Goal: Transaction & Acquisition: Purchase product/service

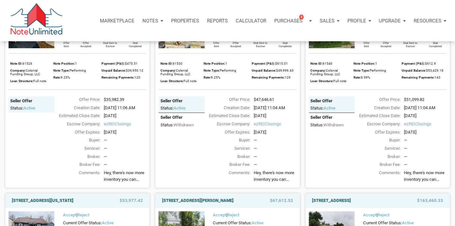
scroll to position [105, 0]
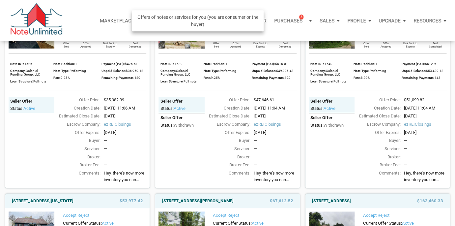
click at [296, 19] on p "Purchases" at bounding box center [288, 21] width 28 height 6
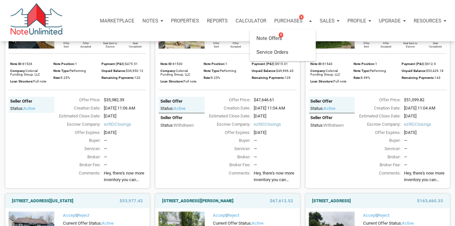
click at [189, 156] on div "Seller Offer Status: active Seller Offer Status: withdrawn" at bounding box center [181, 134] width 46 height 77
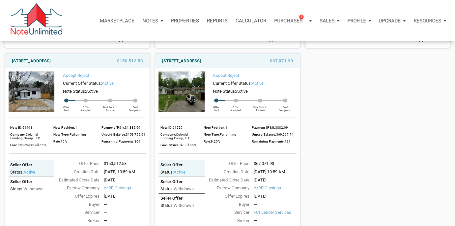
scroll to position [447, 0]
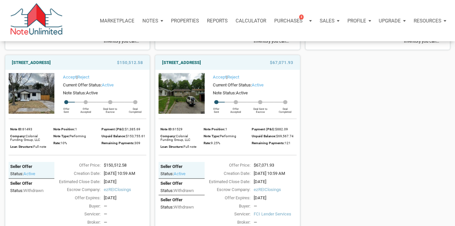
click at [188, 112] on img at bounding box center [181, 93] width 46 height 41
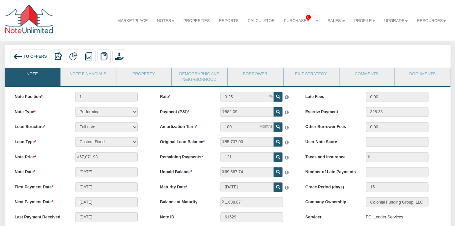
click at [16, 56] on img at bounding box center [17, 56] width 9 height 9
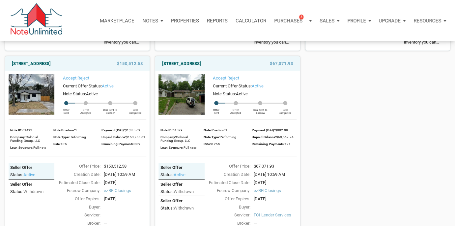
scroll to position [446, 0]
click at [198, 115] on img at bounding box center [181, 94] width 46 height 41
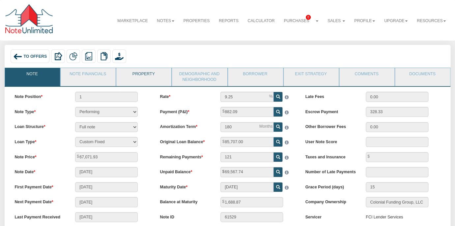
click at [152, 73] on link "Property" at bounding box center [143, 76] width 54 height 16
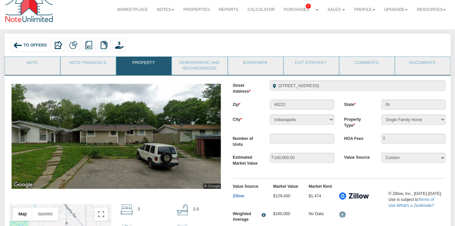
scroll to position [9, 0]
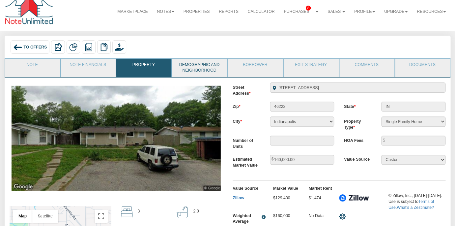
click at [203, 64] on link "Demographic and Neighborhood" at bounding box center [199, 68] width 54 height 18
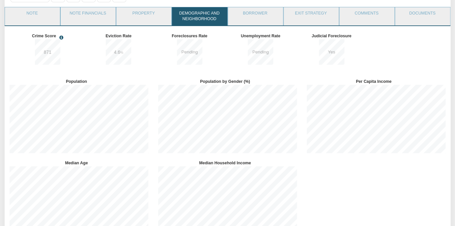
scroll to position [65, 0]
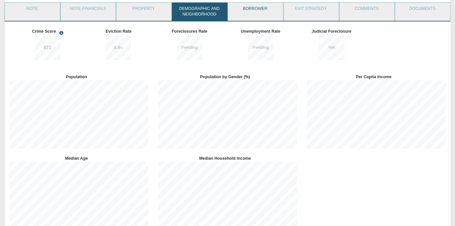
click at [262, 13] on link "Borrower" at bounding box center [255, 11] width 54 height 16
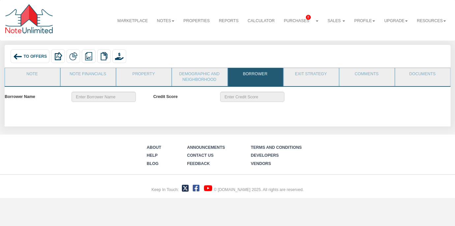
scroll to position [0, 0]
click at [308, 77] on link "Exit Strategy" at bounding box center [311, 76] width 54 height 16
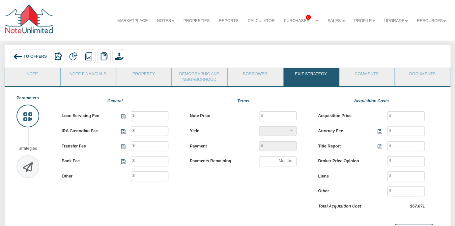
type input "40"
type input "25"
type input "500"
type input "250"
type input "67,071"
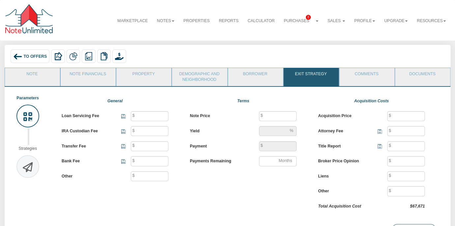
type input "10"
type input "882.09"
type input "121"
type input "67,071"
type input "500"
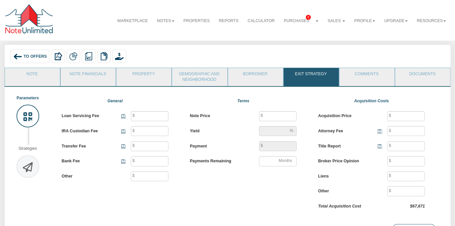
type input "100"
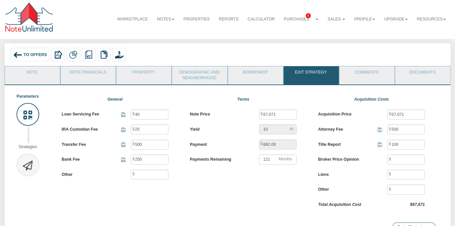
scroll to position [0, 0]
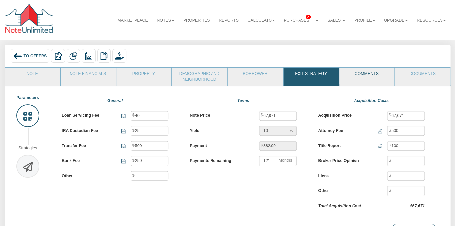
click at [374, 74] on link "Comments" at bounding box center [366, 76] width 54 height 16
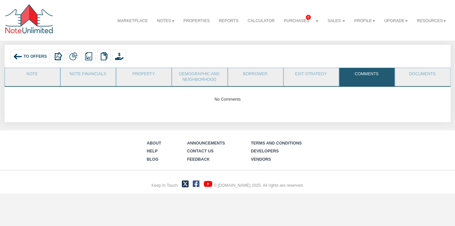
scroll to position [0, 0]
click at [425, 74] on link "Documents" at bounding box center [422, 76] width 54 height 16
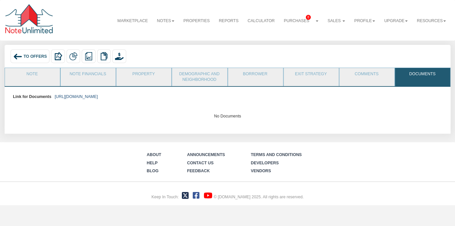
click at [98, 96] on link "https://colonialfundinggroup.sharepoint.com/:f:/s/operationsteam/EujG1cfN_GBNsU…" at bounding box center [76, 96] width 43 height 5
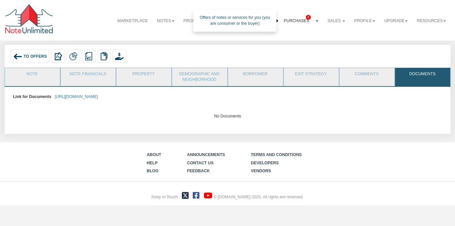
click at [296, 20] on link "Purchases 8" at bounding box center [301, 21] width 44 height 16
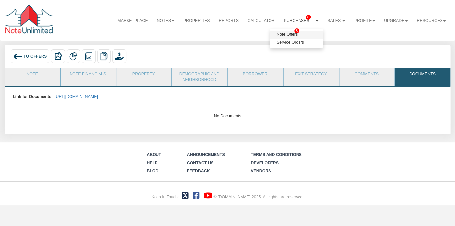
click at [283, 36] on link "Note Offers 8" at bounding box center [296, 35] width 53 height 8
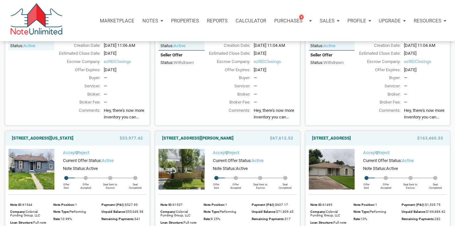
scroll to position [169, 0]
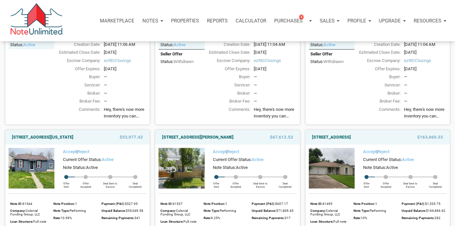
click at [191, 169] on img at bounding box center [181, 168] width 46 height 41
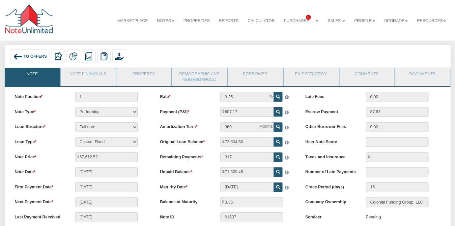
click at [34, 59] on div "To Offers" at bounding box center [30, 56] width 39 height 14
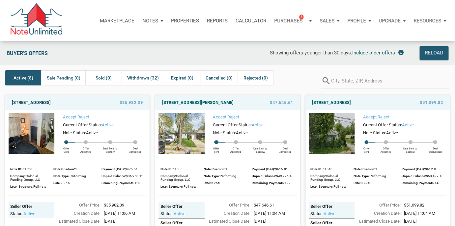
click at [51, 102] on link "[STREET_ADDRESS]" at bounding box center [31, 102] width 39 height 8
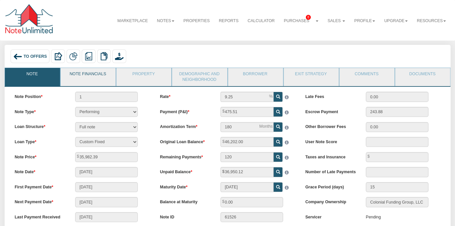
click at [87, 73] on link "Note Financials" at bounding box center [88, 76] width 54 height 16
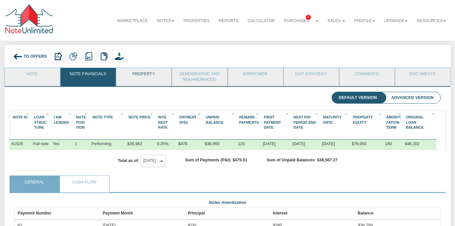
click at [122, 76] on link "Property" at bounding box center [143, 76] width 54 height 16
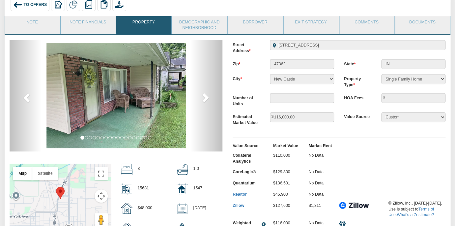
scroll to position [51, 0]
click at [38, 26] on link "Note" at bounding box center [32, 24] width 54 height 16
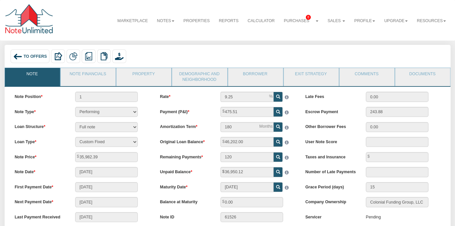
scroll to position [11, 0]
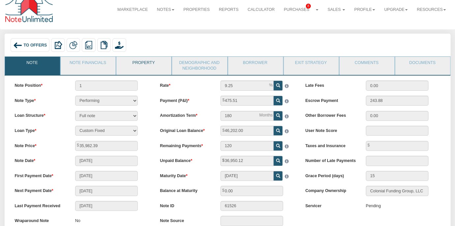
click at [141, 61] on link "Property" at bounding box center [143, 65] width 54 height 16
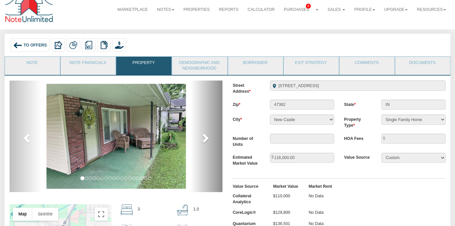
click at [200, 139] on link "next" at bounding box center [206, 135] width 32 height 111
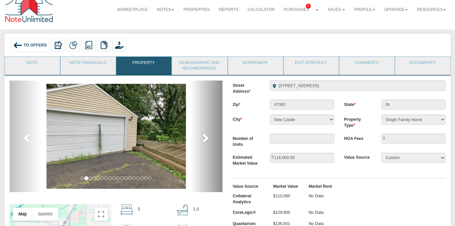
click at [200, 139] on link "next" at bounding box center [206, 135] width 32 height 111
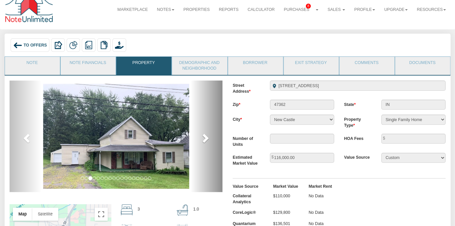
click at [200, 139] on link "next" at bounding box center [206, 135] width 32 height 111
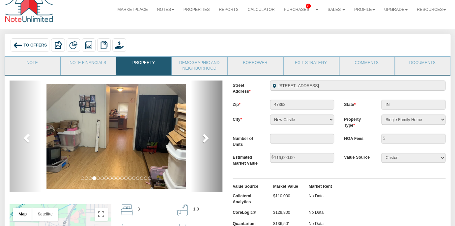
click at [200, 139] on link "next" at bounding box center [206, 135] width 32 height 111
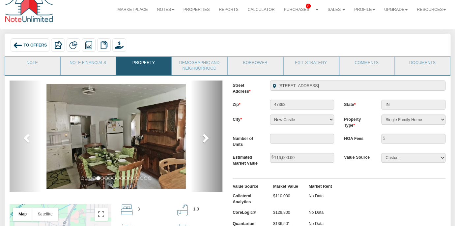
click at [200, 139] on link "next" at bounding box center [206, 135] width 32 height 111
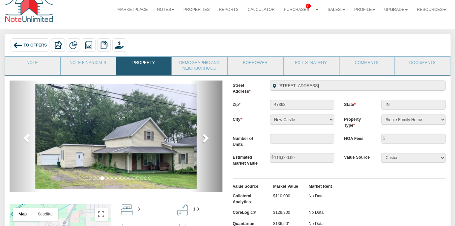
click at [200, 139] on link "next" at bounding box center [206, 135] width 32 height 111
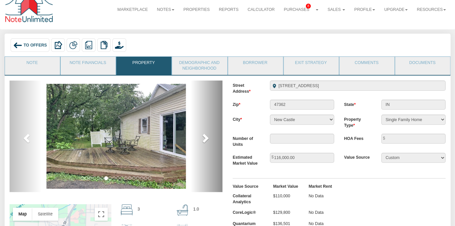
click at [200, 139] on link "next" at bounding box center [206, 135] width 32 height 111
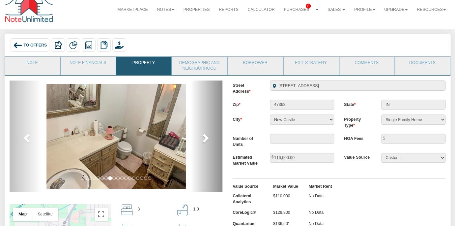
click at [200, 139] on link "next" at bounding box center [206, 135] width 32 height 111
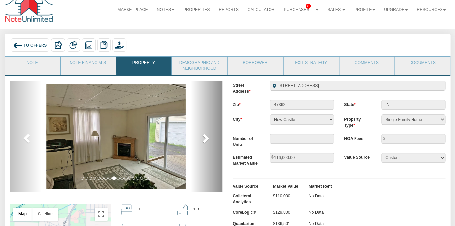
click at [200, 139] on link "next" at bounding box center [206, 135] width 32 height 111
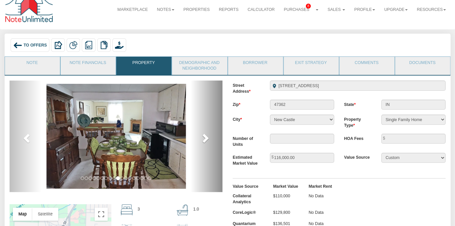
click at [200, 139] on link "next" at bounding box center [206, 135] width 32 height 111
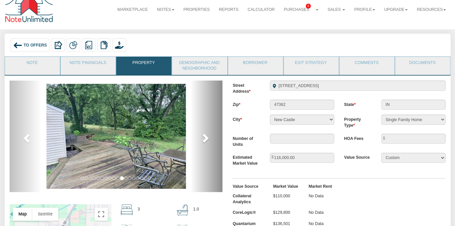
click at [200, 139] on link "next" at bounding box center [206, 135] width 32 height 111
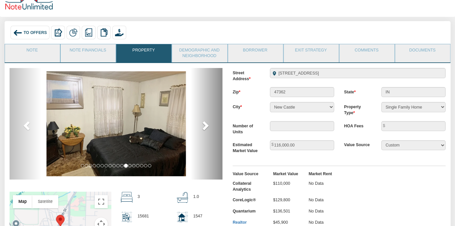
scroll to position [21, 0]
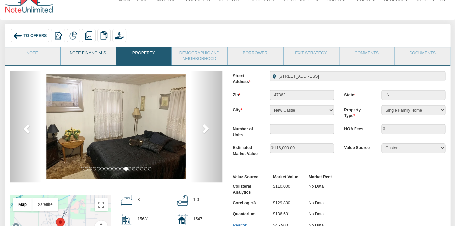
click at [83, 55] on link "Note Financials" at bounding box center [88, 55] width 54 height 16
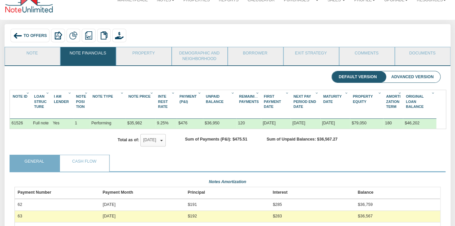
scroll to position [106, 425]
click at [206, 53] on link "Demographic and Neighborhood" at bounding box center [199, 56] width 54 height 18
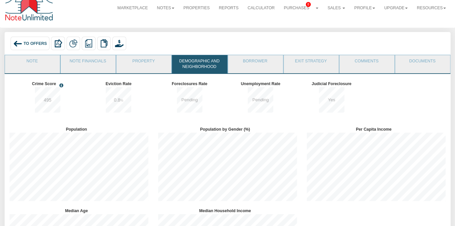
scroll to position [0, 0]
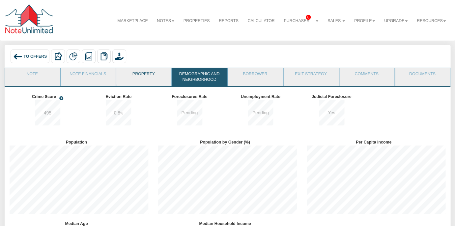
click at [150, 72] on link "Property" at bounding box center [143, 76] width 54 height 16
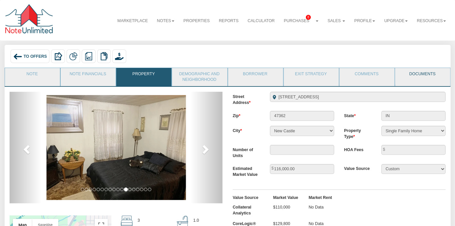
click at [420, 77] on link "Documents" at bounding box center [422, 76] width 54 height 16
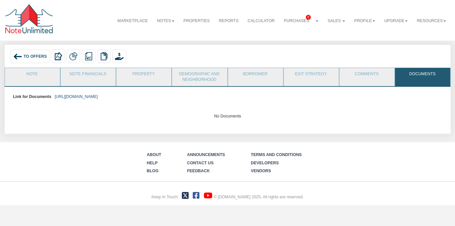
click at [98, 98] on link "https://colonialfundinggroup.sharepoint.com/:f:/s/operationsteam/EsZhQsI5TO9HvH…" at bounding box center [76, 96] width 43 height 5
click at [31, 53] on div "To Offers" at bounding box center [30, 56] width 39 height 14
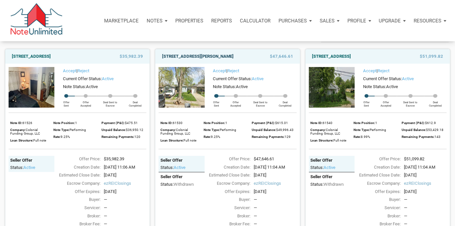
scroll to position [44, 0]
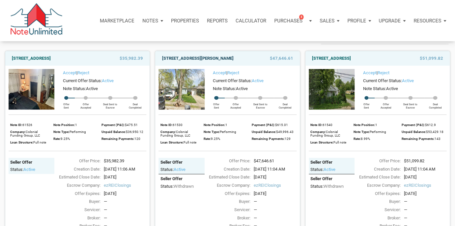
click at [206, 58] on link "[STREET_ADDRESS][PERSON_NAME]" at bounding box center [197, 58] width 71 height 8
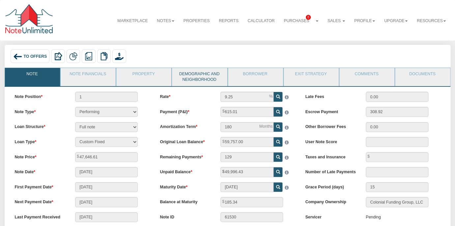
click at [186, 79] on link "Demographic and Neighborhood" at bounding box center [199, 77] width 54 height 18
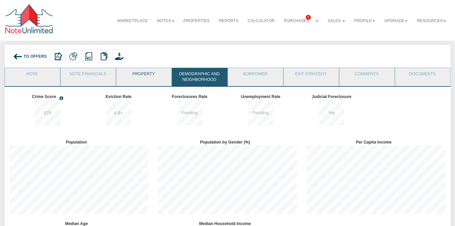
click at [145, 72] on link "Property" at bounding box center [143, 76] width 54 height 16
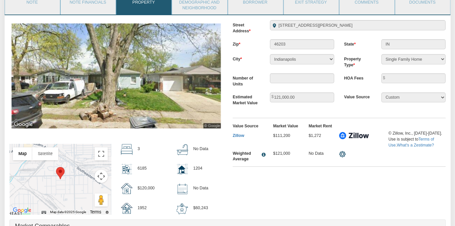
scroll to position [46, 0]
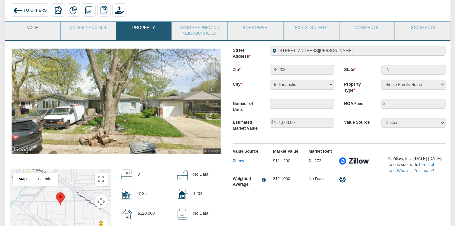
click at [30, 26] on link "Note" at bounding box center [32, 30] width 54 height 16
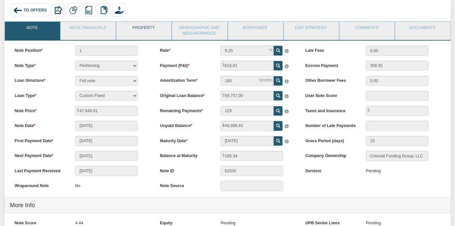
click at [137, 29] on link "Property" at bounding box center [143, 30] width 54 height 16
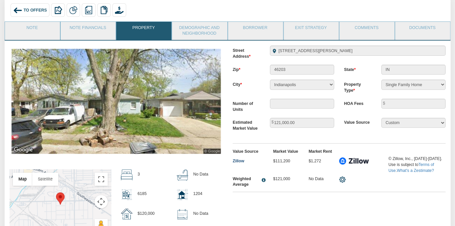
click at [239, 159] on link "Zillow" at bounding box center [238, 160] width 12 height 5
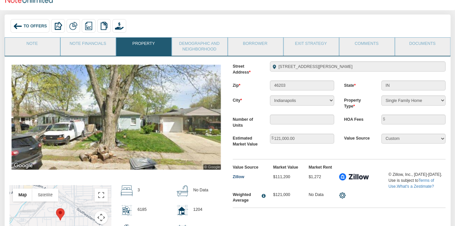
scroll to position [24, 0]
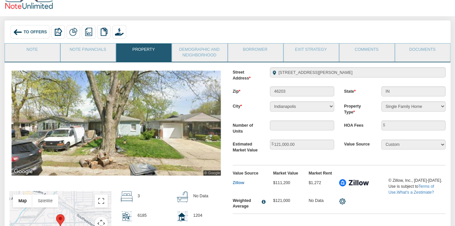
click at [29, 31] on span "To Offers" at bounding box center [34, 32] width 23 height 5
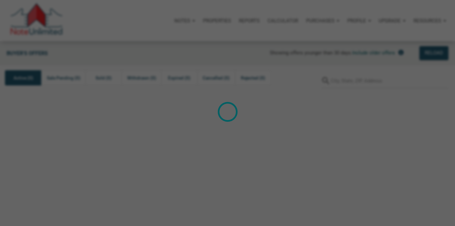
click at [29, 31] on div "Loading" at bounding box center [227, 113] width 455 height 226
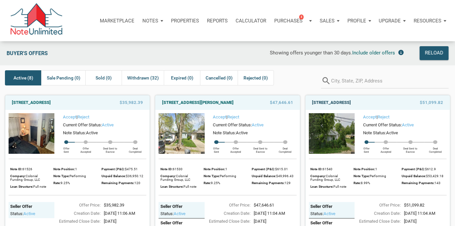
click at [344, 103] on link "[STREET_ADDRESS]" at bounding box center [331, 102] width 39 height 8
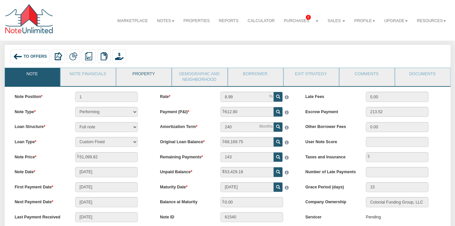
click at [140, 73] on link "Property" at bounding box center [143, 76] width 54 height 16
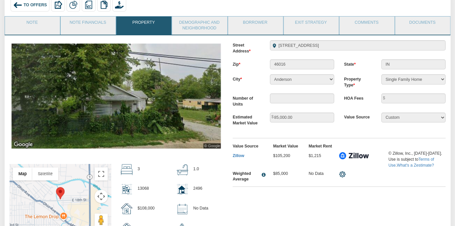
scroll to position [53, 0]
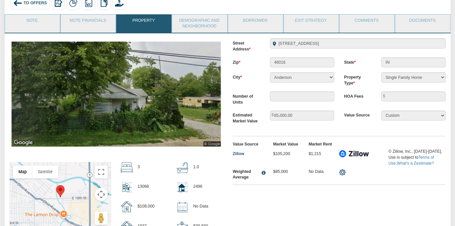
click at [237, 153] on link "Zillow" at bounding box center [238, 153] width 12 height 5
click at [36, 24] on link "Note" at bounding box center [32, 22] width 54 height 16
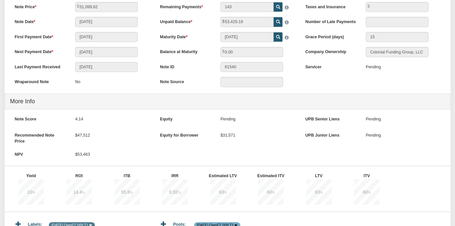
scroll to position [0, 0]
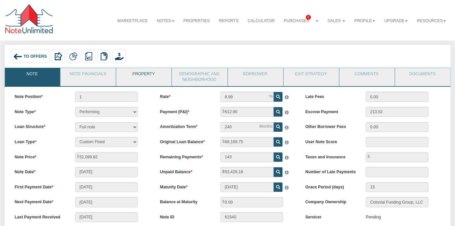
click at [148, 77] on link "Property" at bounding box center [143, 76] width 54 height 16
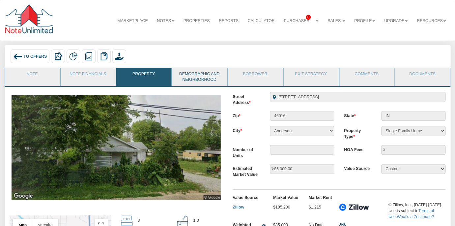
click at [195, 77] on link "Demographic and Neighborhood" at bounding box center [199, 77] width 54 height 18
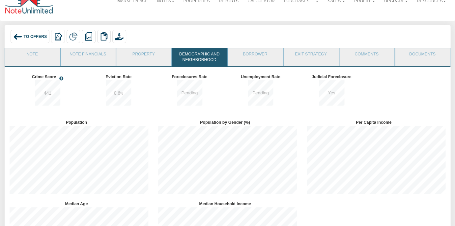
scroll to position [15, 0]
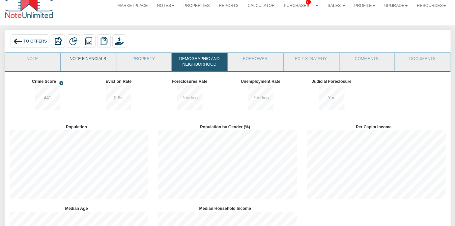
click at [87, 60] on link "Note Financials" at bounding box center [88, 61] width 54 height 16
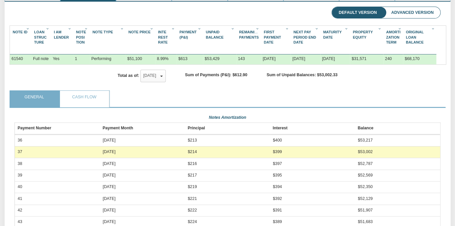
scroll to position [0, 0]
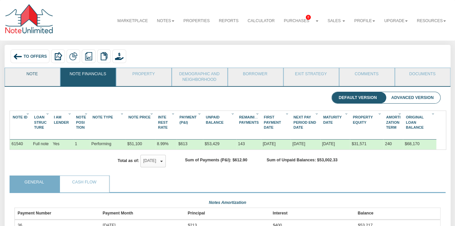
click at [36, 75] on link "Note" at bounding box center [32, 76] width 54 height 16
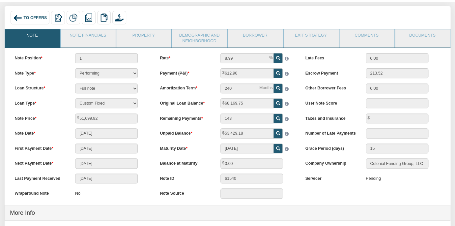
scroll to position [38, 0]
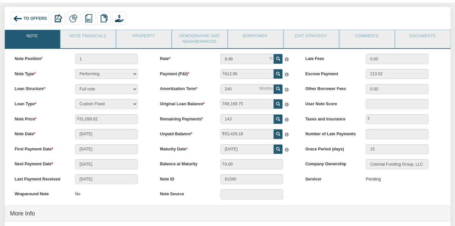
click at [35, 16] on span "To Offers" at bounding box center [34, 18] width 23 height 5
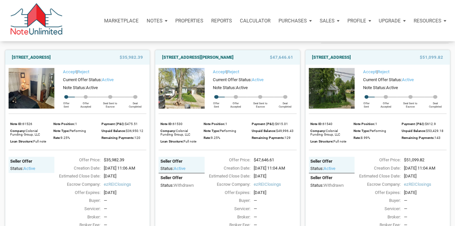
scroll to position [44, 0]
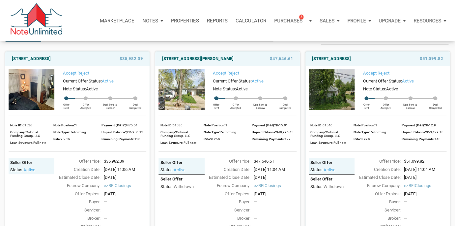
click at [120, 20] on p "Marketplace" at bounding box center [117, 21] width 35 height 6
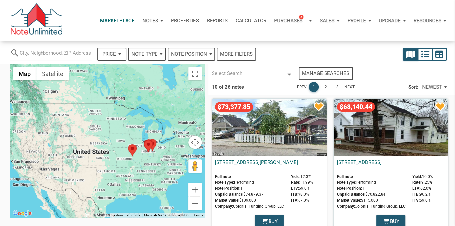
select select
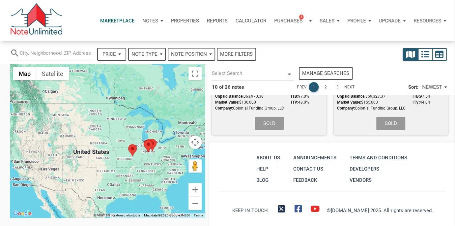
scroll to position [669, 0]
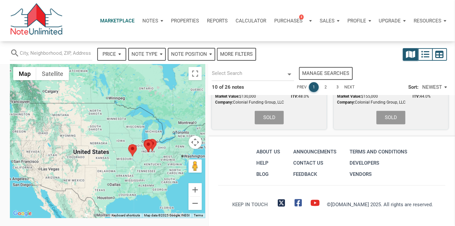
click at [326, 85] on link "2" at bounding box center [325, 87] width 10 height 10
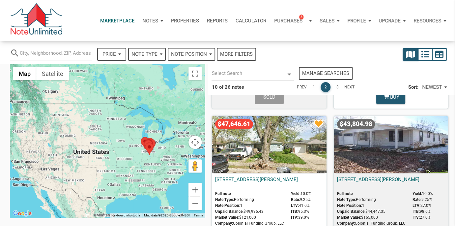
scroll to position [265, 0]
click at [262, 156] on div "$47,646.61" at bounding box center [269, 144] width 114 height 57
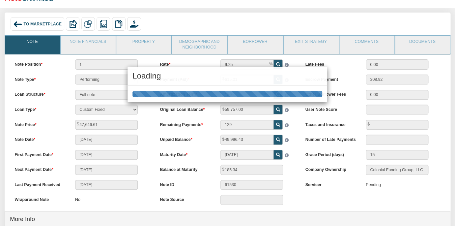
scroll to position [40, 0]
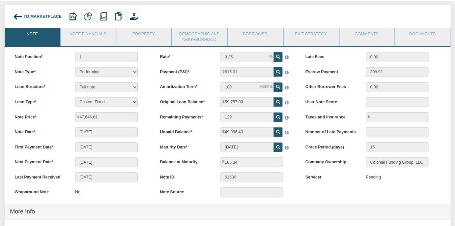
click at [27, 13] on div "To Marketplace" at bounding box center [37, 17] width 53 height 14
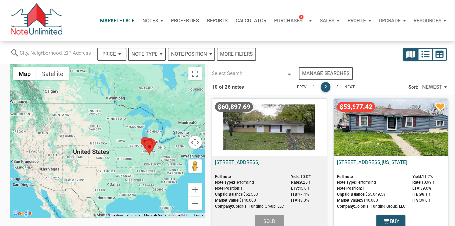
select select
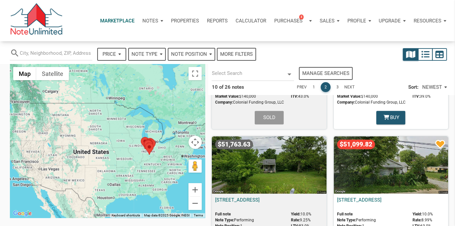
scroll to position [103, 0]
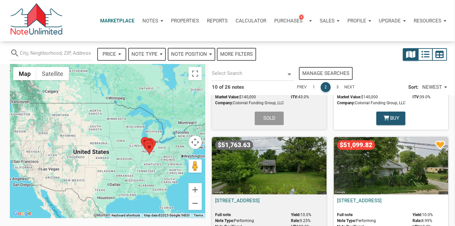
click at [336, 85] on link "3" at bounding box center [337, 87] width 10 height 10
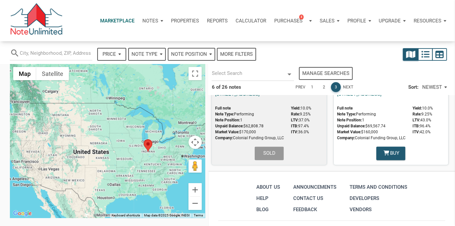
scroll to position [387, 0]
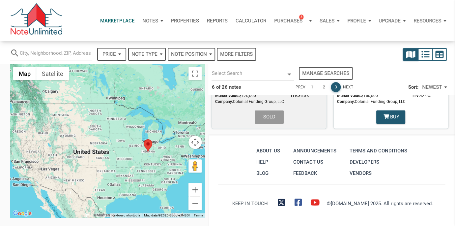
click at [312, 87] on link "1" at bounding box center [312, 87] width 10 height 10
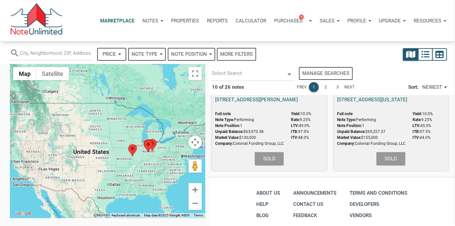
scroll to position [669, 0]
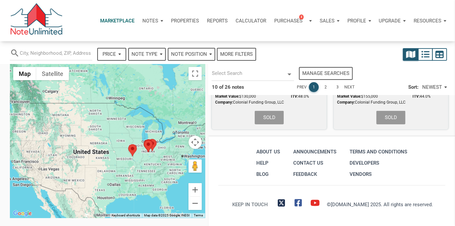
click at [324, 83] on link "2" at bounding box center [325, 87] width 10 height 10
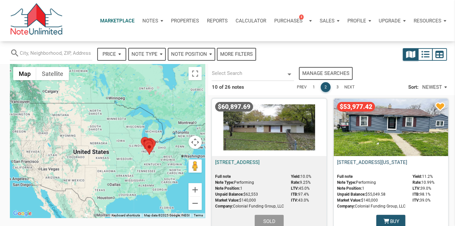
click at [383, 162] on link "[STREET_ADDRESS][US_STATE]" at bounding box center [372, 162] width 70 height 6
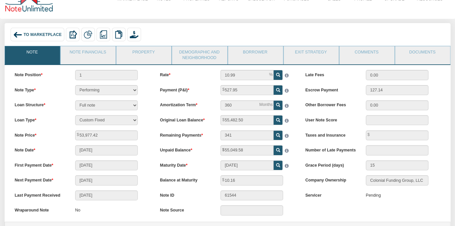
scroll to position [25, 0]
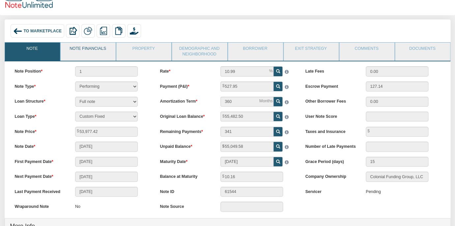
click at [95, 51] on link "Note Financials" at bounding box center [88, 50] width 54 height 16
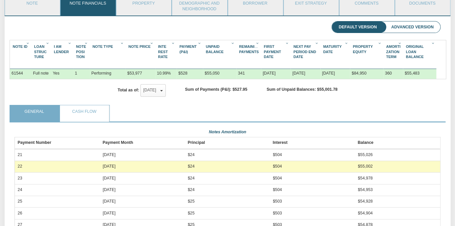
scroll to position [0, 0]
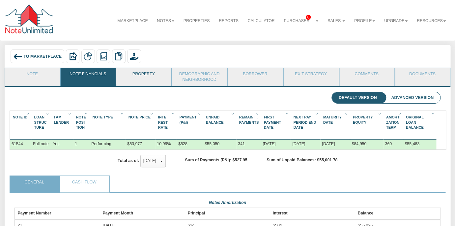
click at [148, 75] on link "Property" at bounding box center [143, 76] width 54 height 16
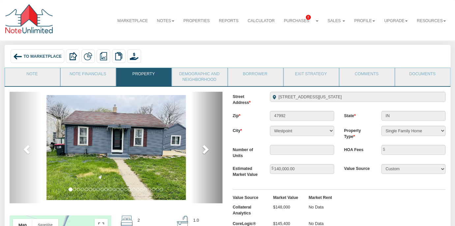
click at [204, 149] on span at bounding box center [205, 149] width 10 height 10
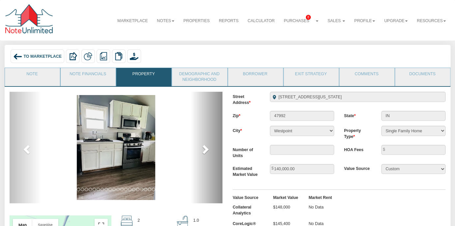
click at [204, 149] on span at bounding box center [205, 149] width 10 height 10
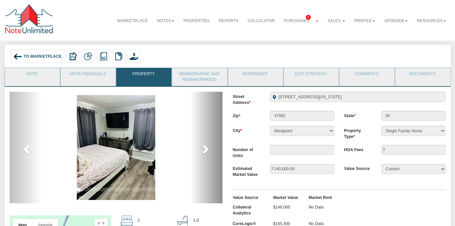
click at [204, 149] on span at bounding box center [205, 149] width 10 height 10
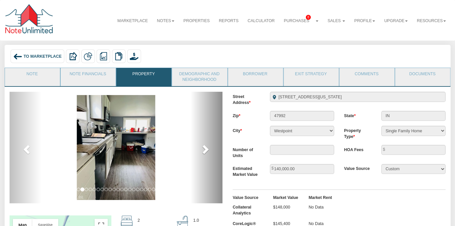
click at [204, 149] on span at bounding box center [205, 149] width 10 height 10
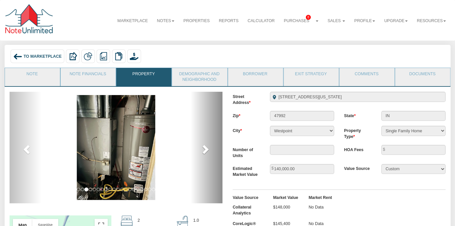
click at [204, 149] on span at bounding box center [205, 149] width 10 height 10
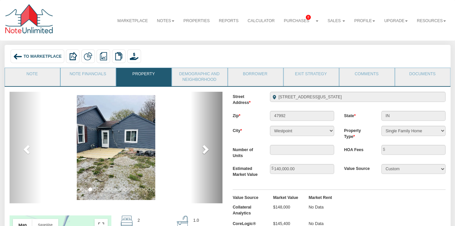
click at [204, 149] on span at bounding box center [205, 149] width 10 height 10
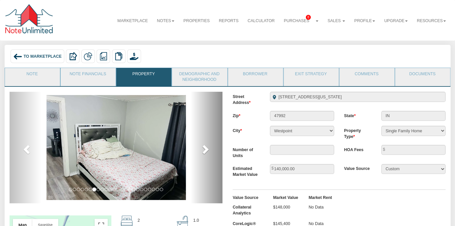
click at [204, 149] on span at bounding box center [205, 149] width 10 height 10
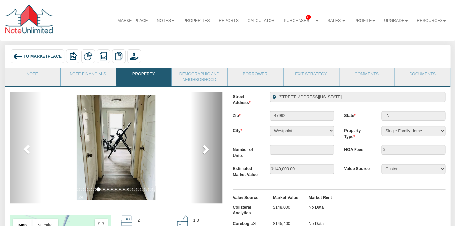
click at [204, 149] on span at bounding box center [205, 149] width 10 height 10
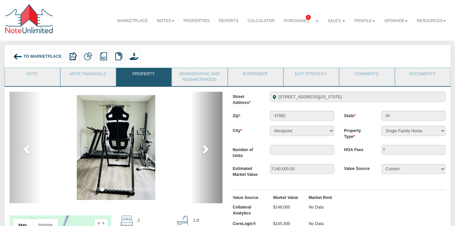
click at [204, 149] on span at bounding box center [205, 149] width 10 height 10
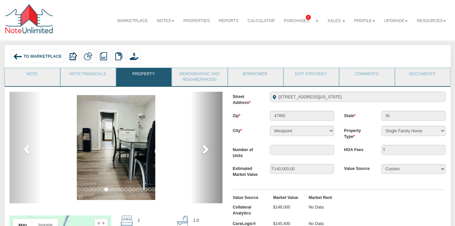
click at [204, 149] on span at bounding box center [205, 149] width 10 height 10
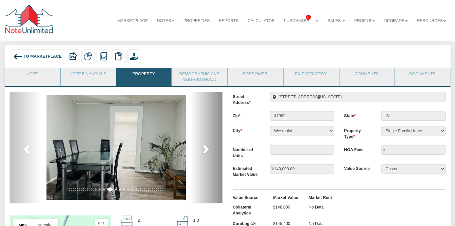
click at [204, 149] on span at bounding box center [205, 149] width 10 height 10
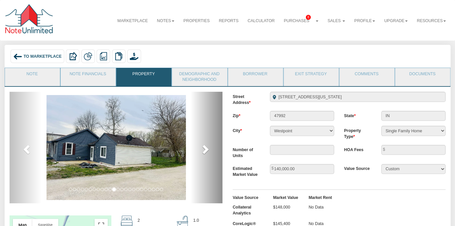
click at [204, 149] on span at bounding box center [205, 149] width 10 height 10
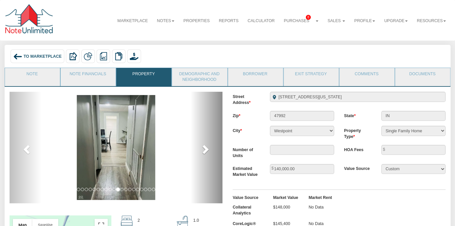
click at [204, 149] on span at bounding box center [205, 149] width 10 height 10
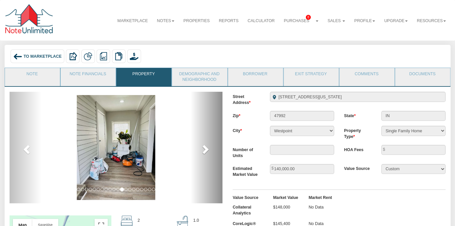
click at [204, 149] on span at bounding box center [205, 149] width 10 height 10
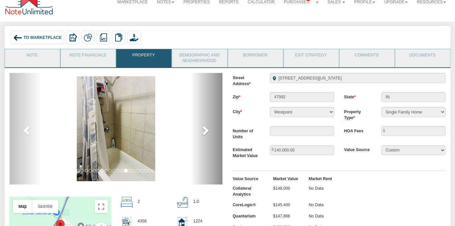
scroll to position [9, 0]
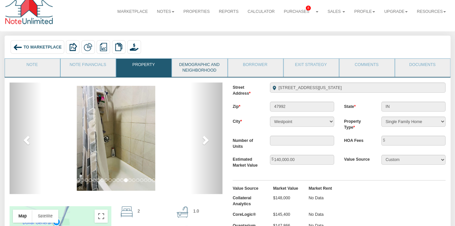
click at [198, 65] on link "Demographic and Neighborhood" at bounding box center [199, 68] width 54 height 18
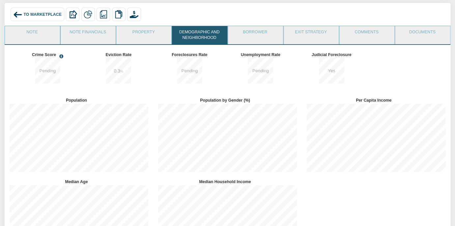
scroll to position [0, 0]
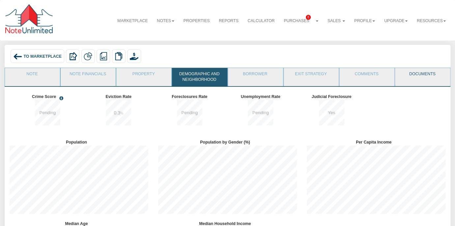
click at [412, 75] on link "Documents" at bounding box center [422, 76] width 54 height 16
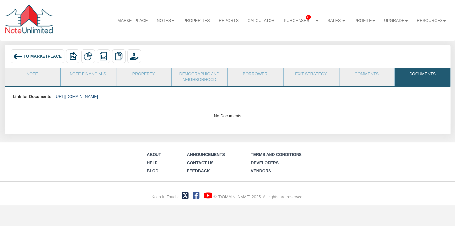
click at [98, 96] on link "https://colonialfundinggroup.sharepoint.com/:f:/s/operationsteam/Eg4Mqfs_XV1Mu0…" at bounding box center [76, 96] width 43 height 5
click at [28, 73] on link "Note" at bounding box center [32, 76] width 54 height 16
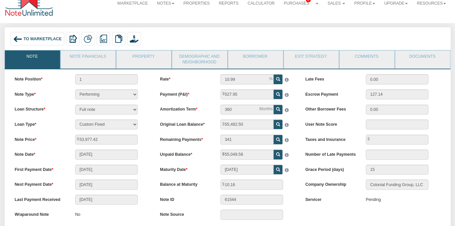
scroll to position [18, 0]
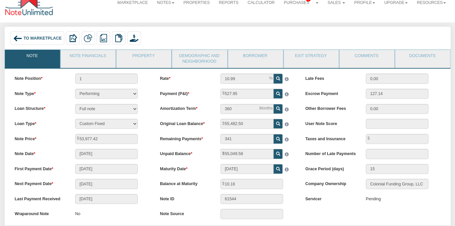
click at [35, 37] on span "To Marketplace" at bounding box center [42, 38] width 38 height 5
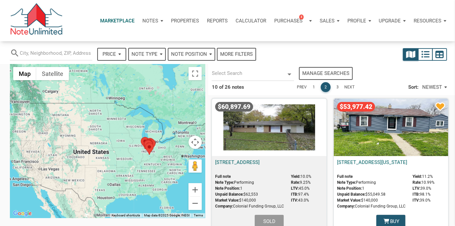
select select
click at [277, 54] on div "search Price — Reset Apply Note Type Performing Forthcoming Non-Performing REO …" at bounding box center [173, 51] width 333 height 21
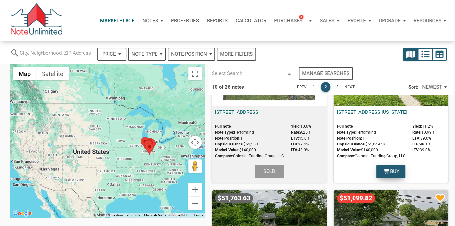
click at [390, 169] on span "Buy" at bounding box center [394, 171] width 9 height 8
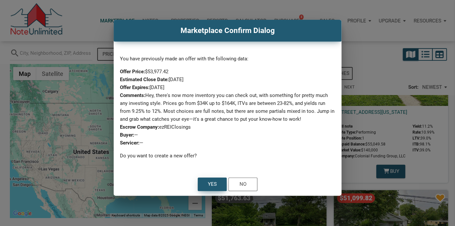
click at [212, 184] on div "Yes" at bounding box center [212, 184] width 9 height 8
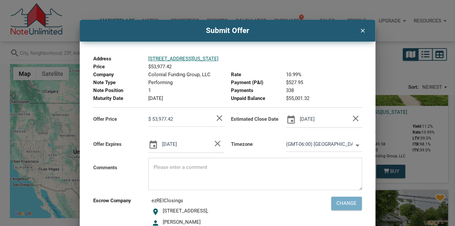
click at [182, 118] on input "$ 53,977.42" at bounding box center [181, 119] width 66 height 15
click at [181, 118] on input "$ 53,977.42" at bounding box center [181, 119] width 66 height 15
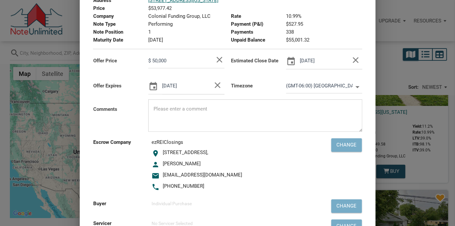
scroll to position [82, 0]
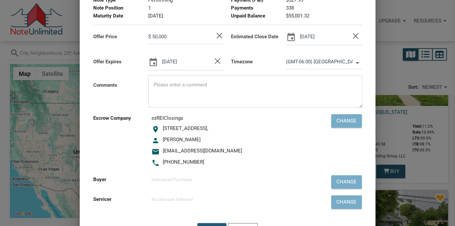
type input "$ 50,000"
click at [294, 144] on div "person Khristie" at bounding box center [228, 140] width 155 height 8
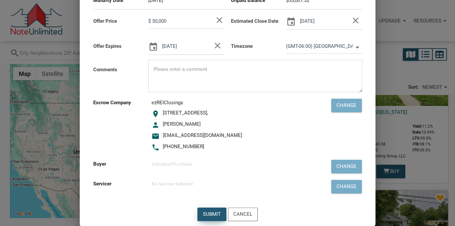
click at [211, 211] on div "Submit" at bounding box center [212, 214] width 18 height 8
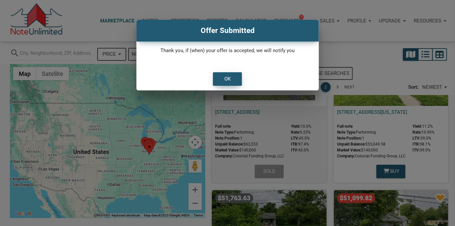
click at [233, 79] on div "OK" at bounding box center [227, 78] width 28 height 13
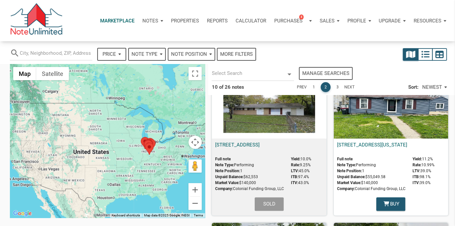
scroll to position [0, 0]
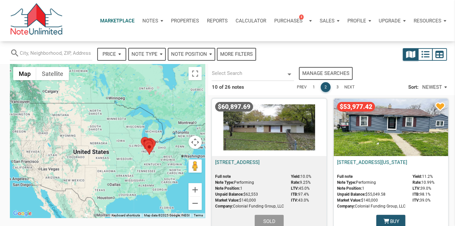
click at [369, 116] on div "$53,977.42" at bounding box center [391, 126] width 114 height 57
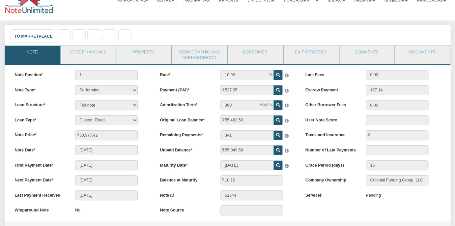
scroll to position [21, 0]
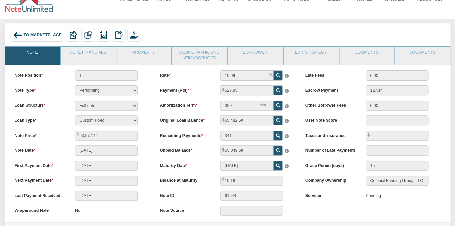
click at [31, 35] on span "To Marketplace" at bounding box center [42, 35] width 38 height 5
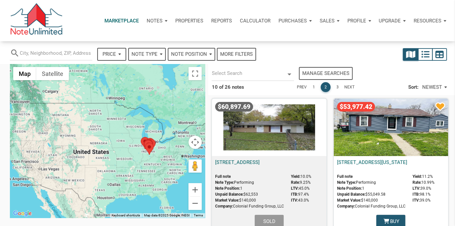
select select
